Goal: Task Accomplishment & Management: Manage account settings

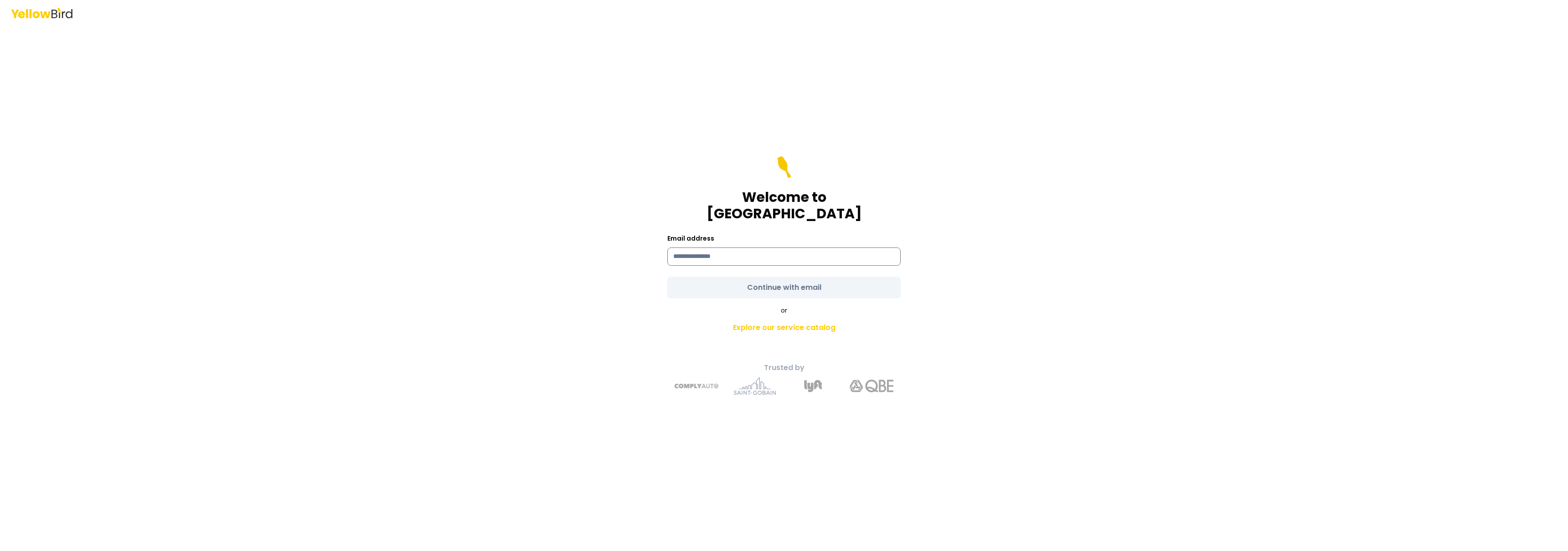
click at [725, 250] on input at bounding box center [783, 257] width 233 height 18
type input "**********"
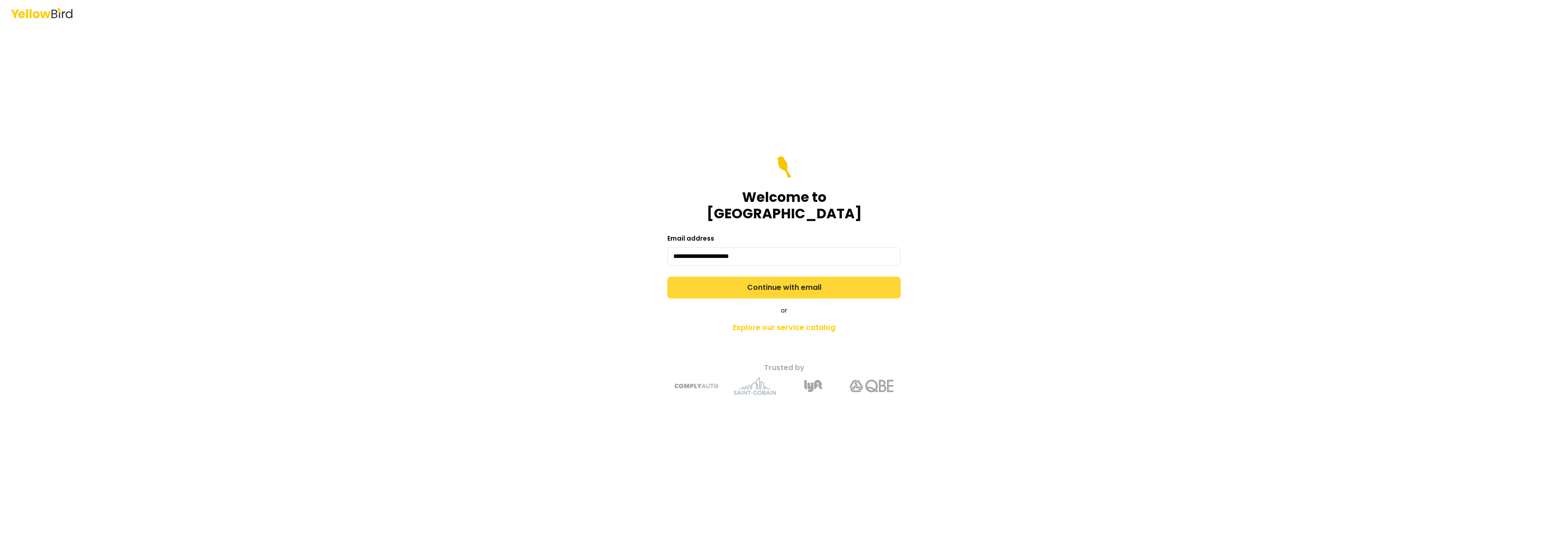
click at [782, 286] on button "Continue with email" at bounding box center [783, 288] width 233 height 22
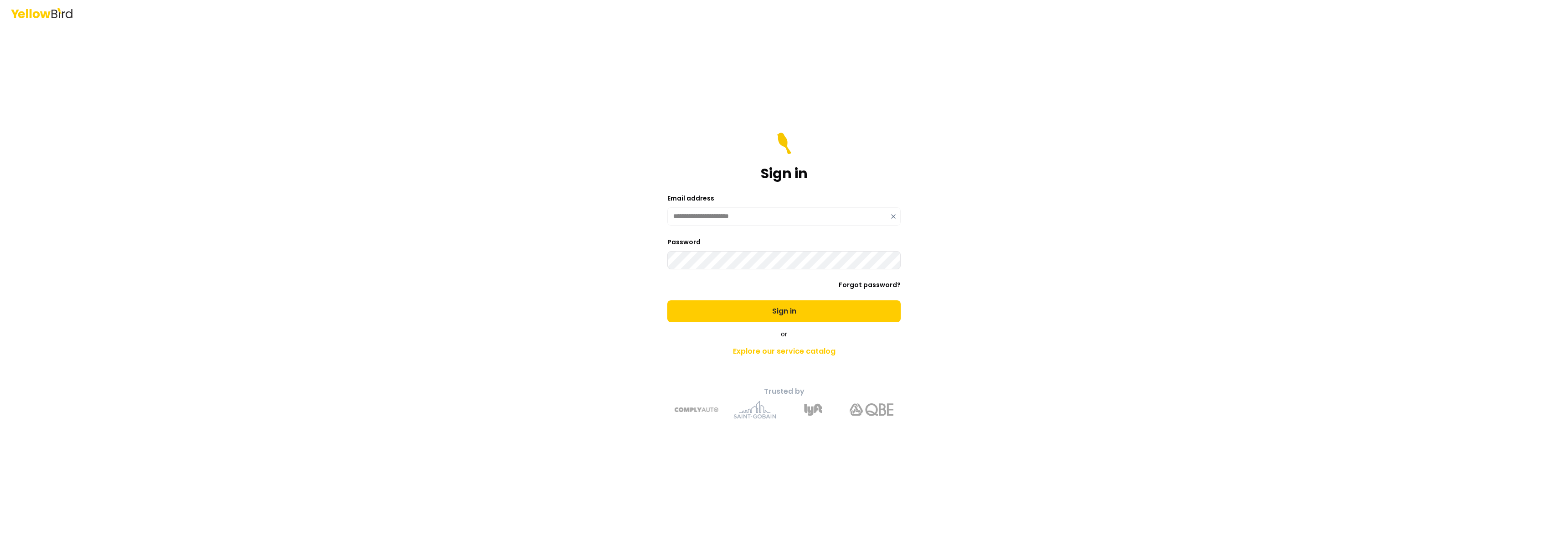
click at [667, 300] on button "Sign in" at bounding box center [783, 311] width 233 height 22
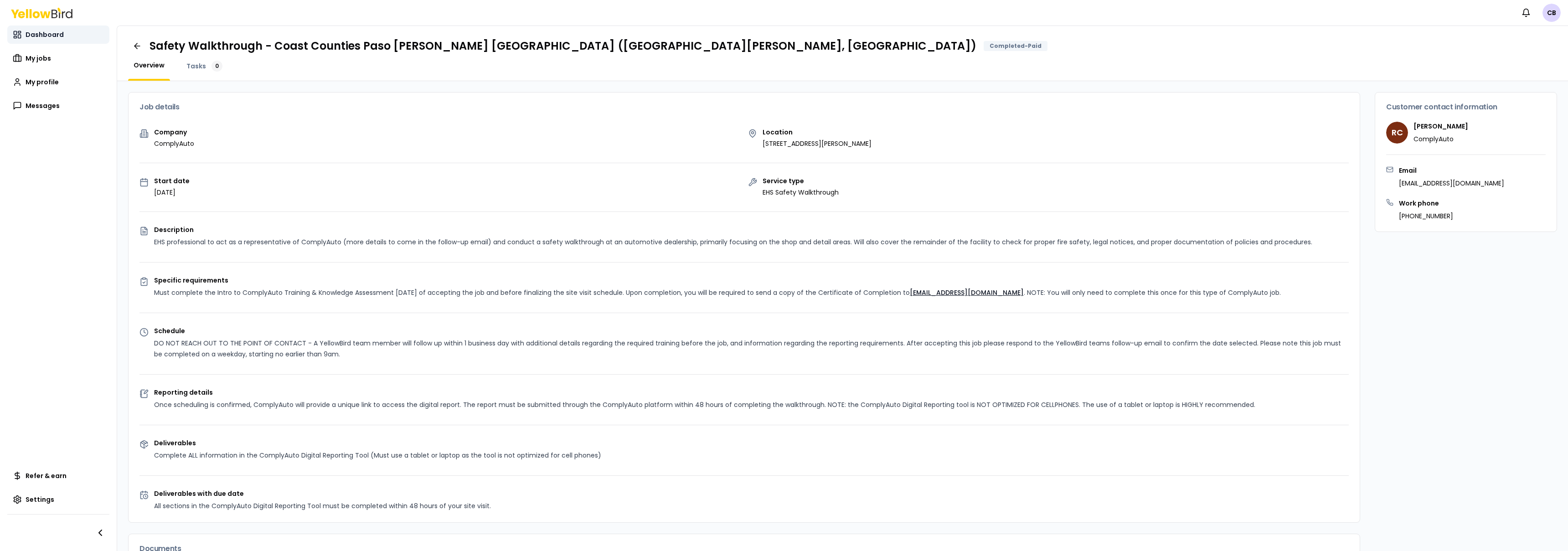
click at [35, 42] on link "Dashboard" at bounding box center [58, 35] width 102 height 18
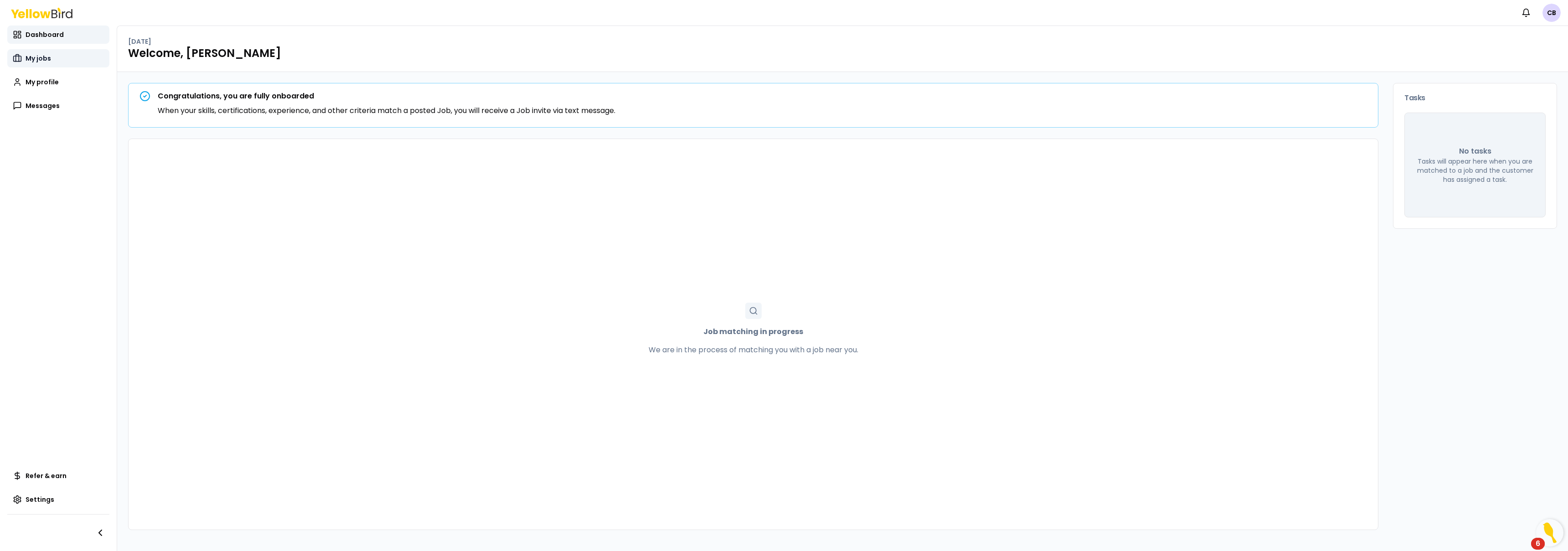
click at [39, 62] on span "My jobs" at bounding box center [38, 58] width 26 height 9
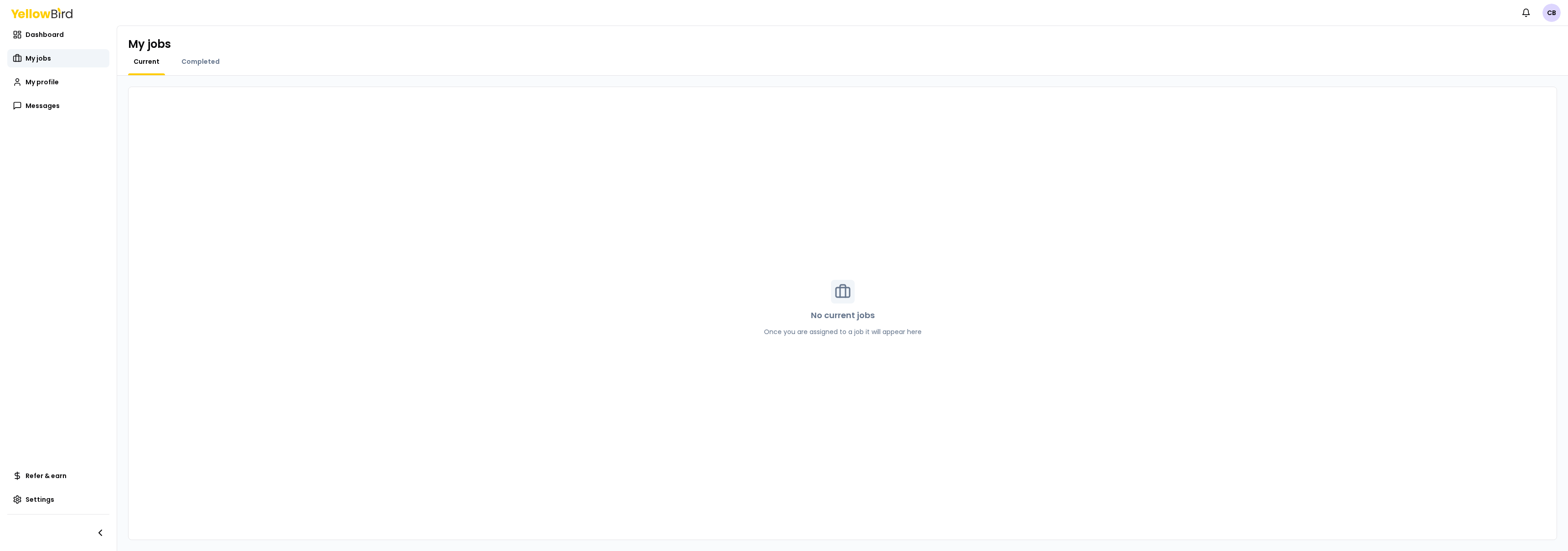
click at [215, 69] on div "Completed" at bounding box center [200, 66] width 49 height 18
click at [198, 63] on span "Completed" at bounding box center [200, 61] width 38 height 9
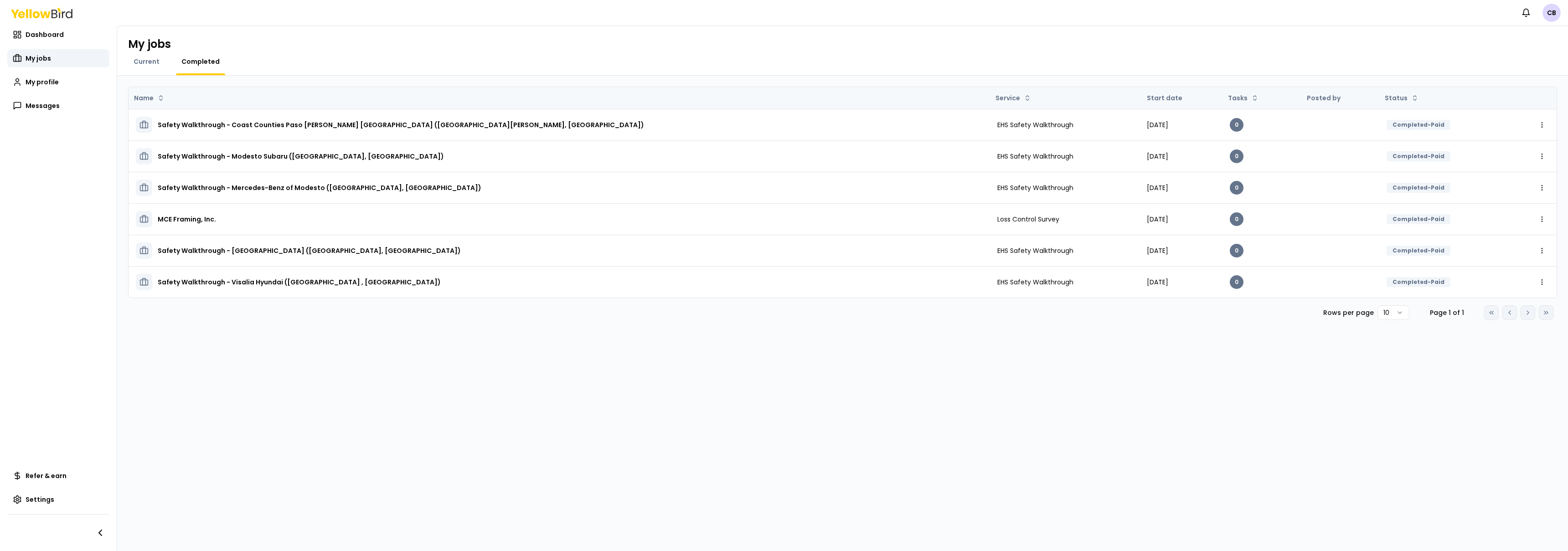
click at [1139, 99] on th "Start date" at bounding box center [1181, 98] width 83 height 22
click at [49, 108] on span "Messages" at bounding box center [43, 105] width 34 height 9
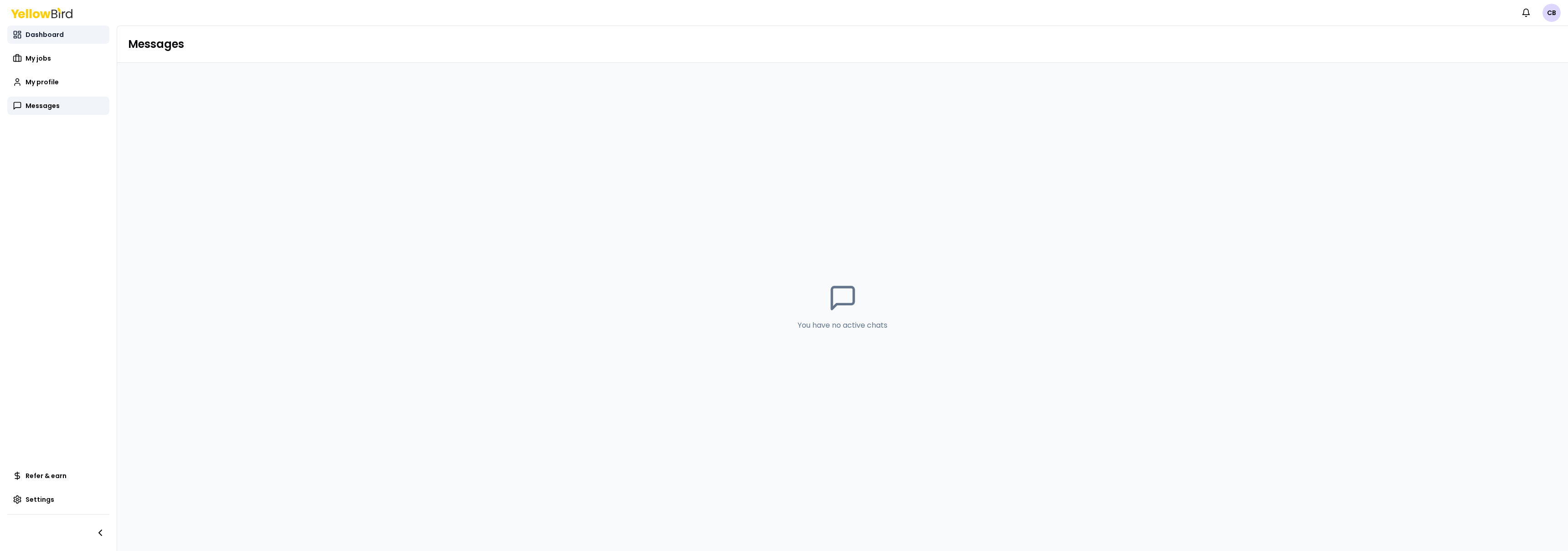
click at [50, 37] on span "Dashboard" at bounding box center [44, 34] width 38 height 9
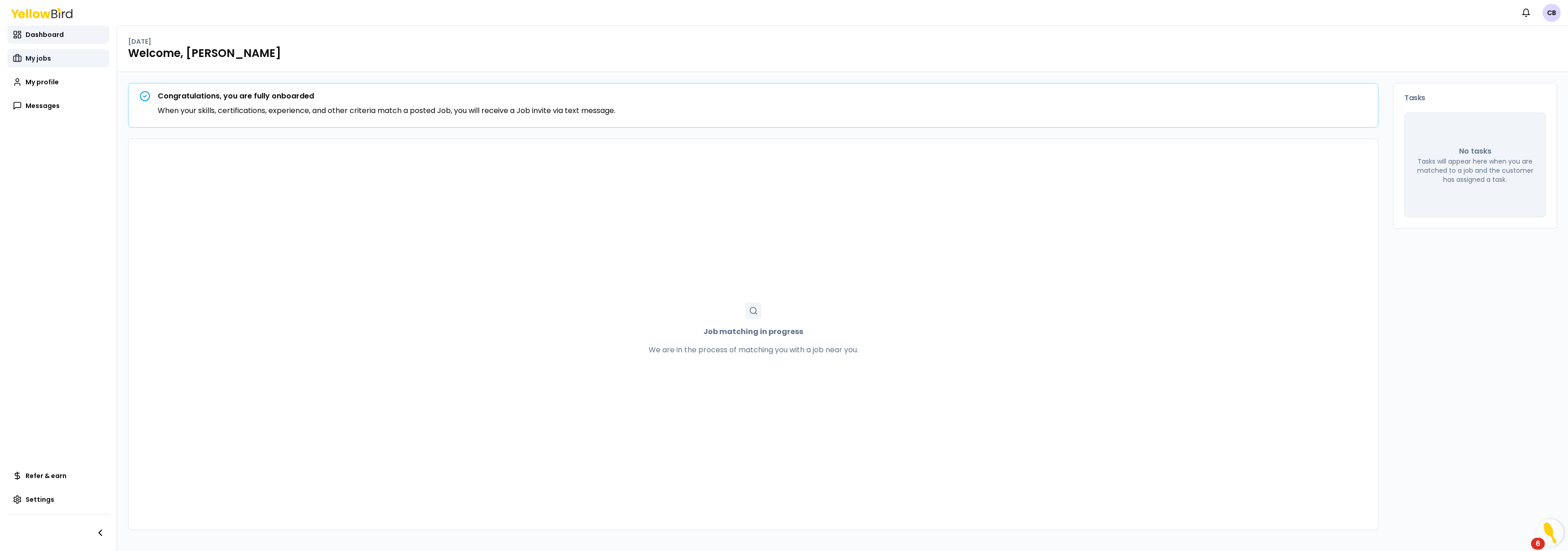
click at [41, 57] on span "My jobs" at bounding box center [38, 58] width 26 height 9
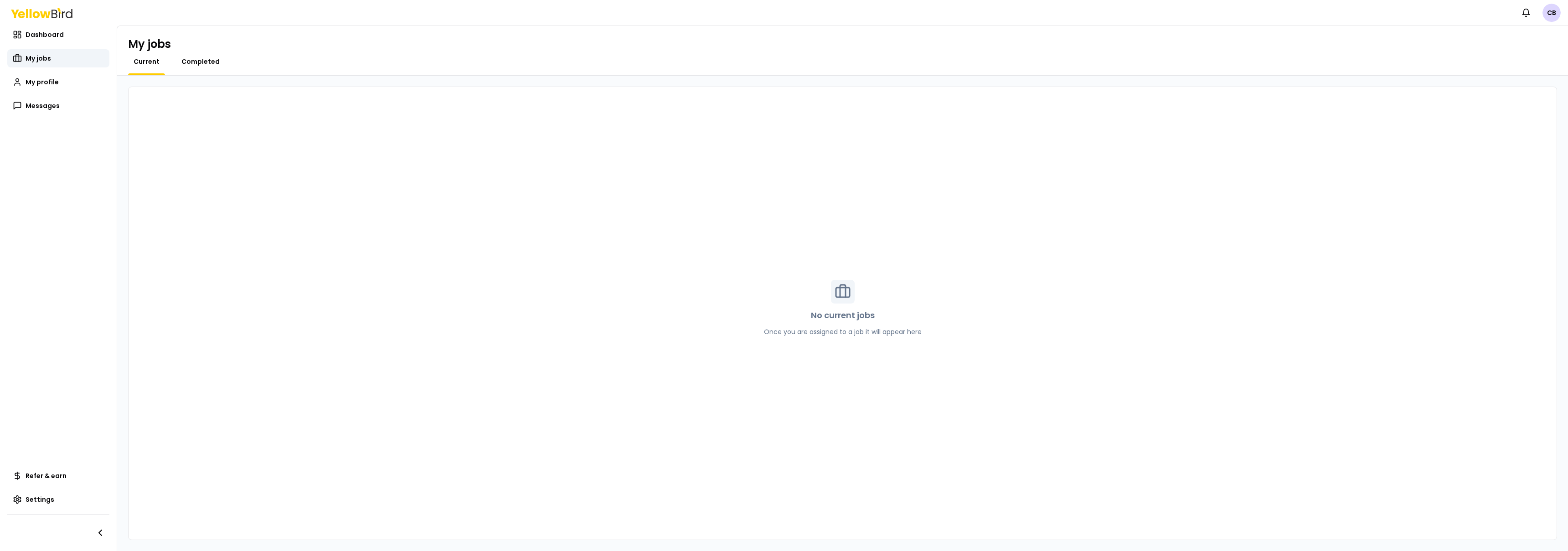
click at [203, 61] on span "Completed" at bounding box center [200, 61] width 38 height 9
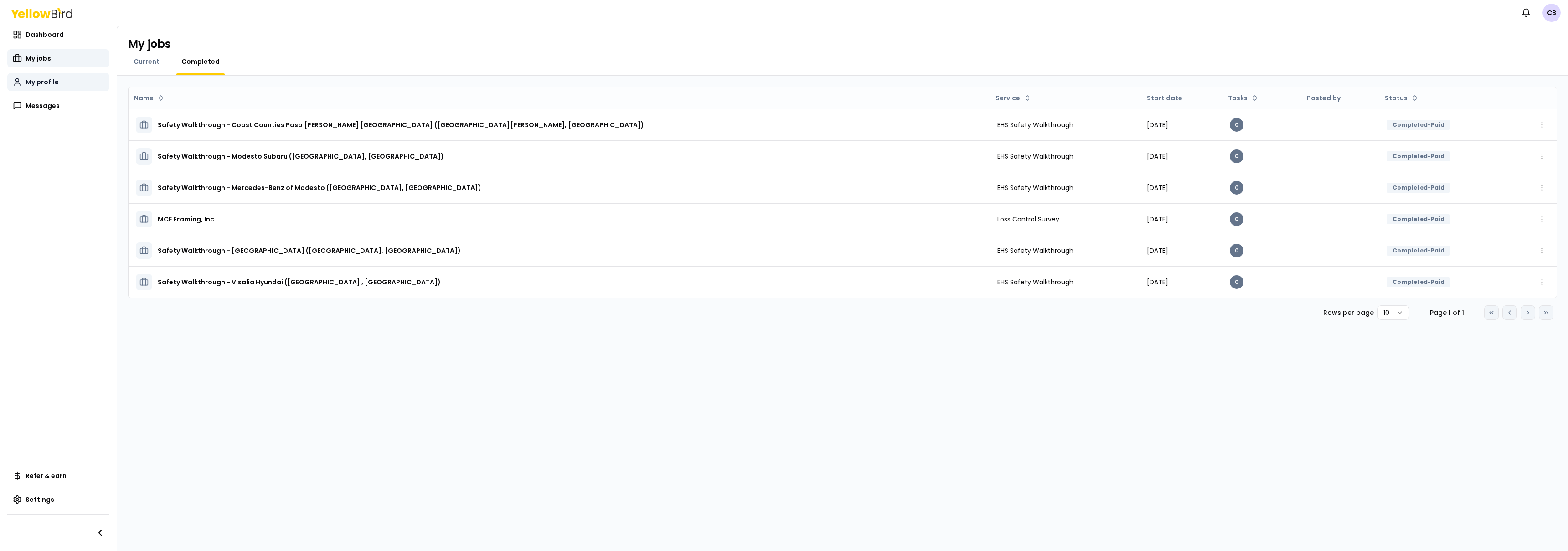
click at [30, 82] on span "My profile" at bounding box center [42, 82] width 33 height 9
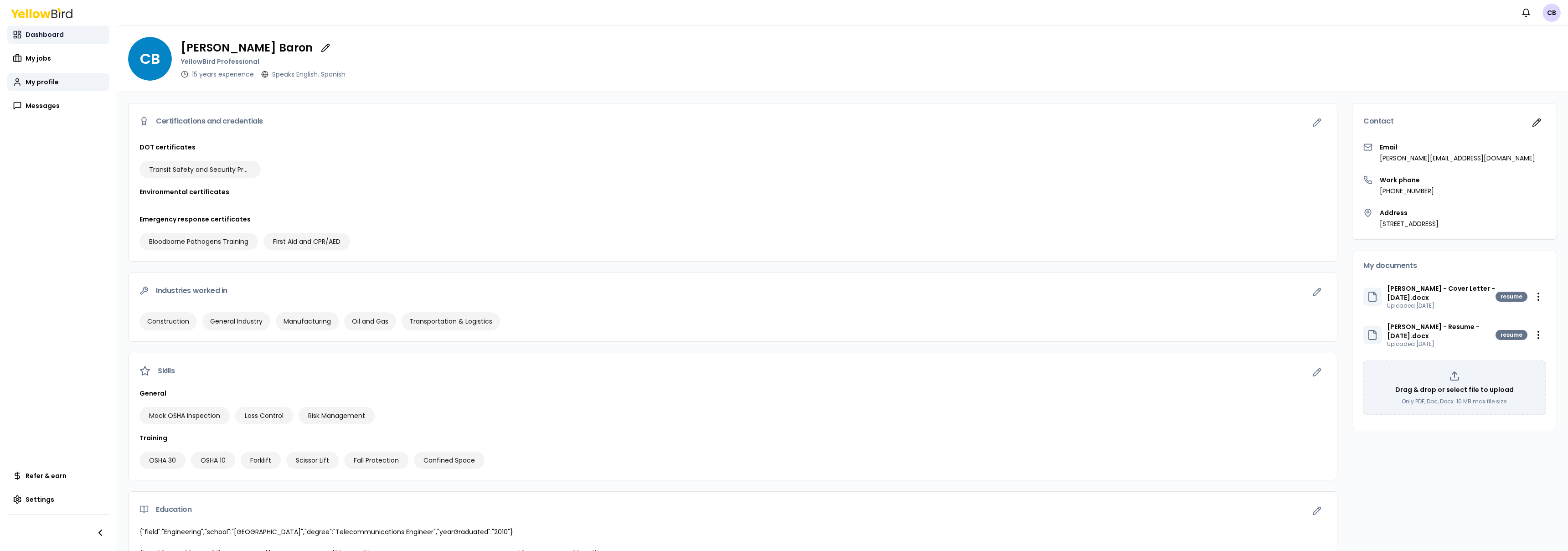
click at [32, 37] on span "Dashboard" at bounding box center [44, 34] width 38 height 9
